Goal: Information Seeking & Learning: Learn about a topic

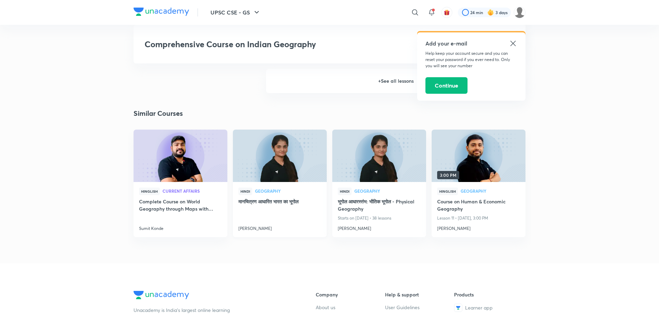
scroll to position [1230, 0]
click at [370, 78] on h6 "+ See all lessons" at bounding box center [396, 81] width 260 height 24
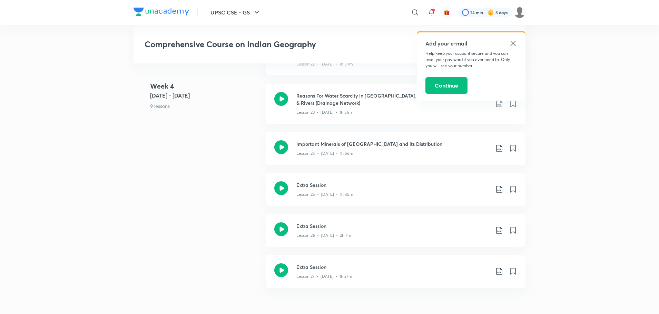
scroll to position [1400, 0]
click at [281, 222] on icon at bounding box center [281, 229] width 14 height 14
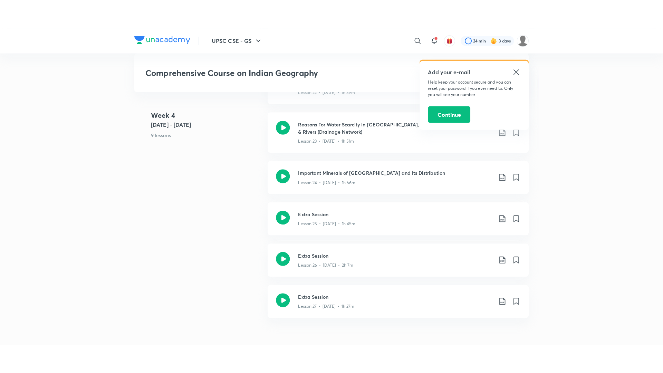
scroll to position [1675, 0]
